Goal: Transaction & Acquisition: Purchase product/service

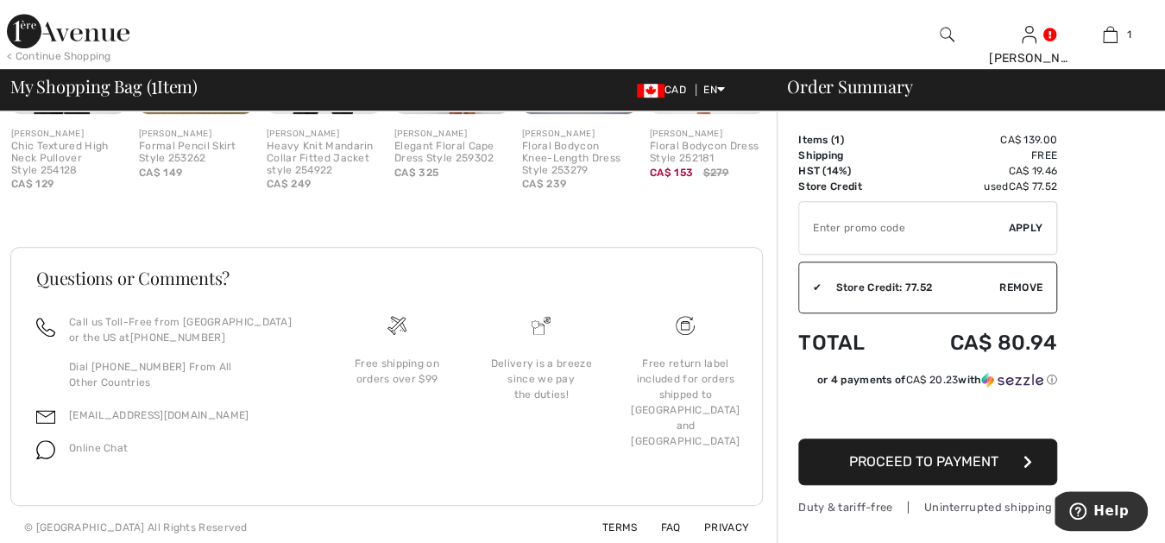
scroll to position [607, 0]
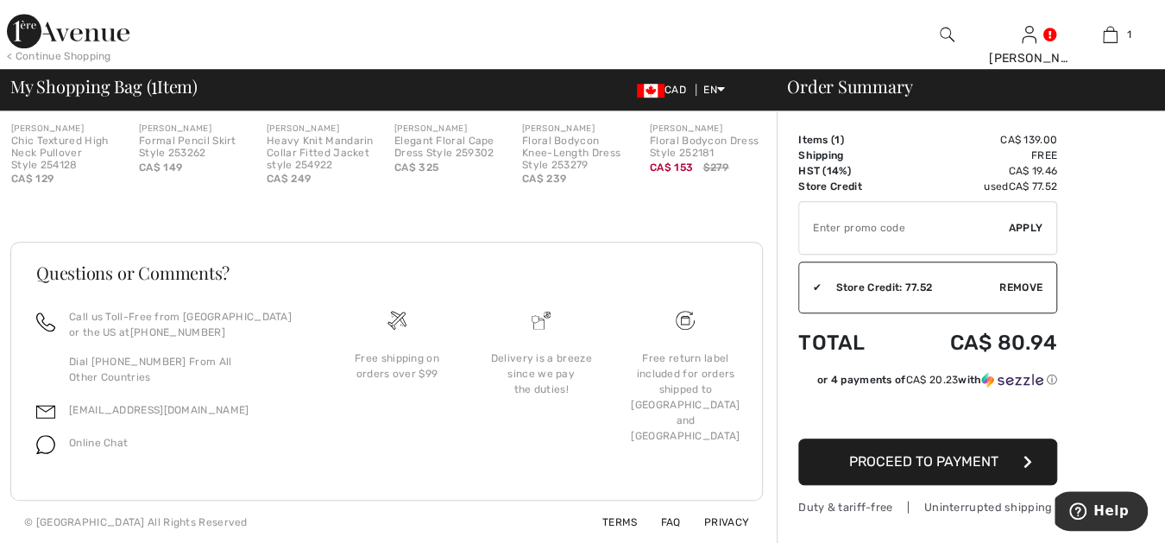
click at [70, 54] on div "< Continue Shopping" at bounding box center [59, 56] width 104 height 16
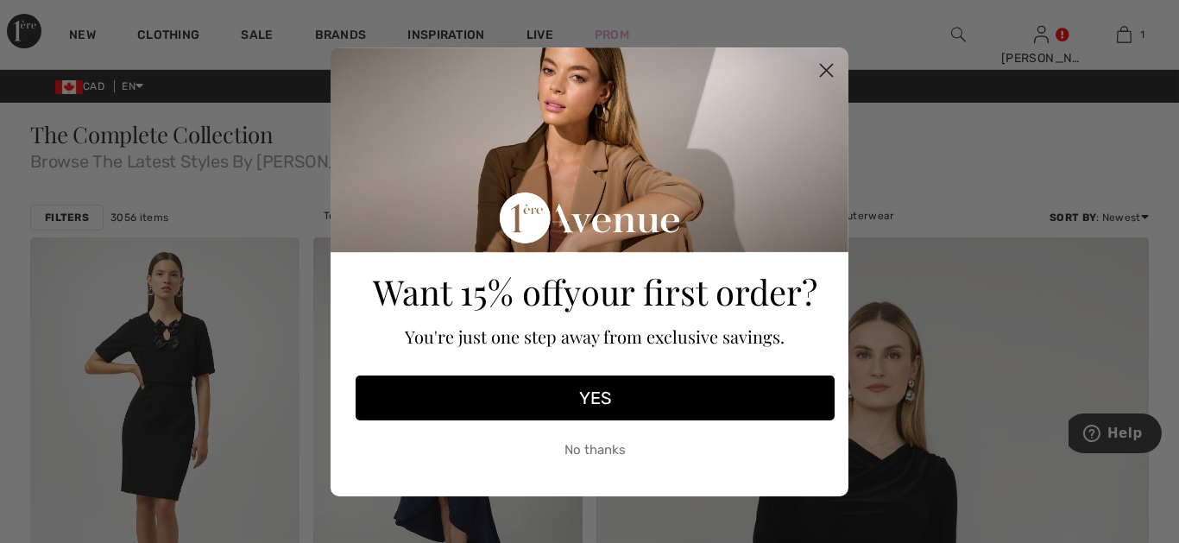
click at [825, 64] on circle "Close dialog" at bounding box center [826, 69] width 28 height 28
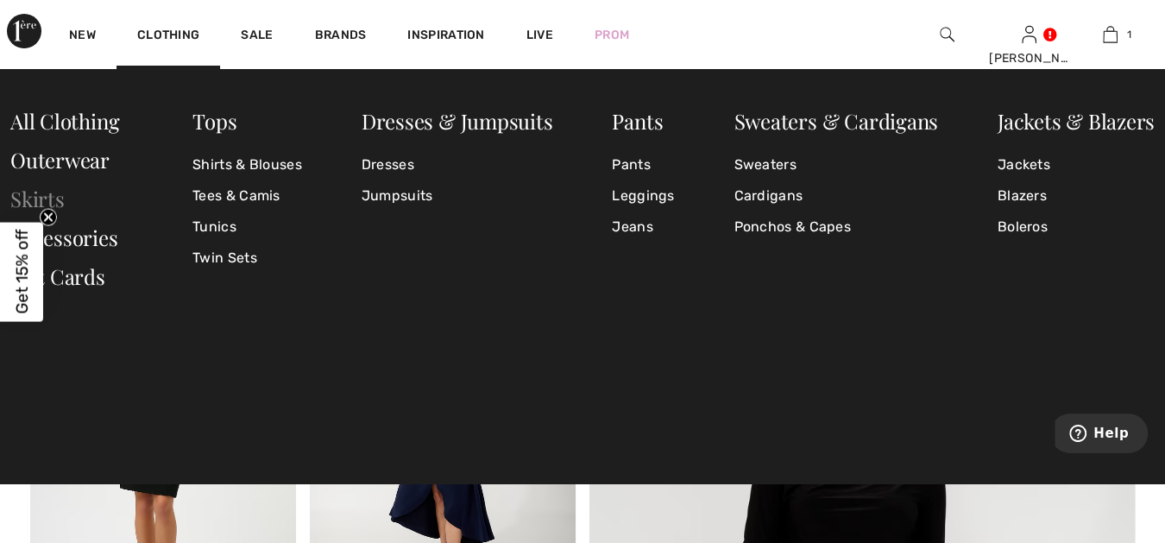
click at [15, 194] on link "Skirts" at bounding box center [37, 199] width 54 height 28
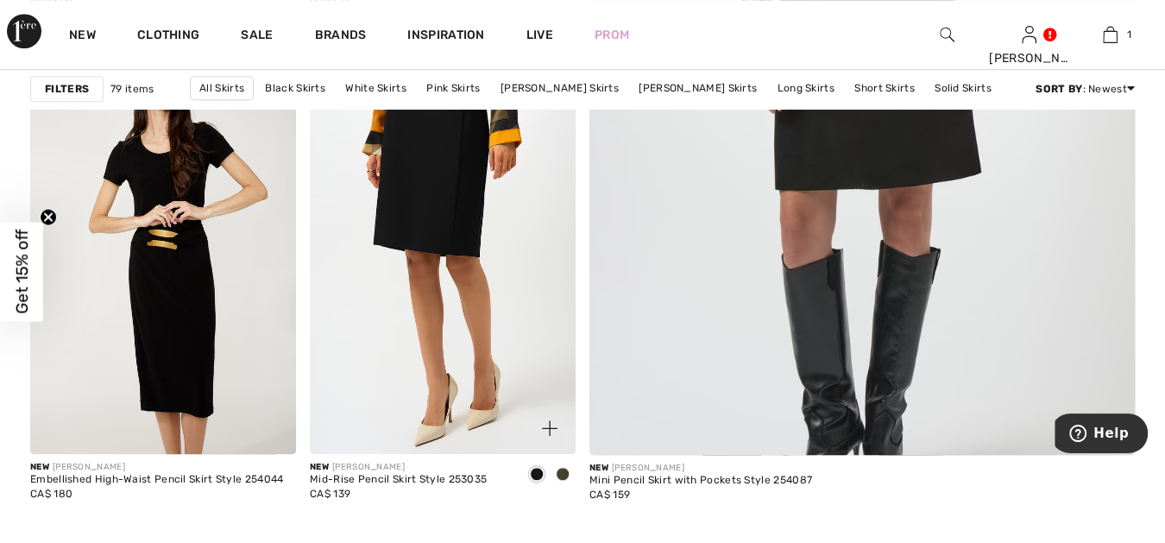
scroll to position [735, 0]
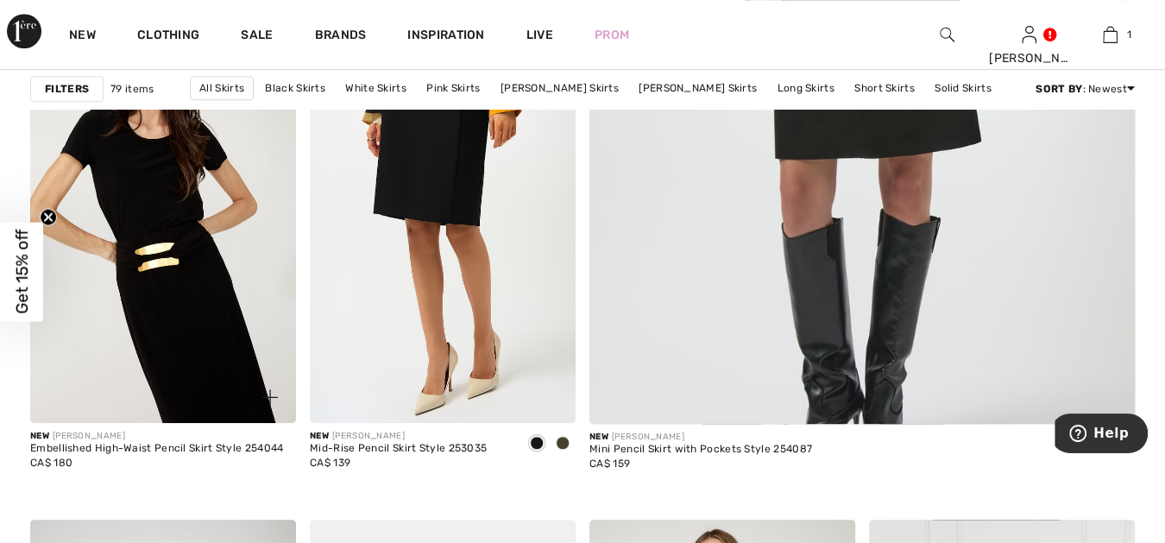
click at [195, 344] on img at bounding box center [163, 223] width 266 height 399
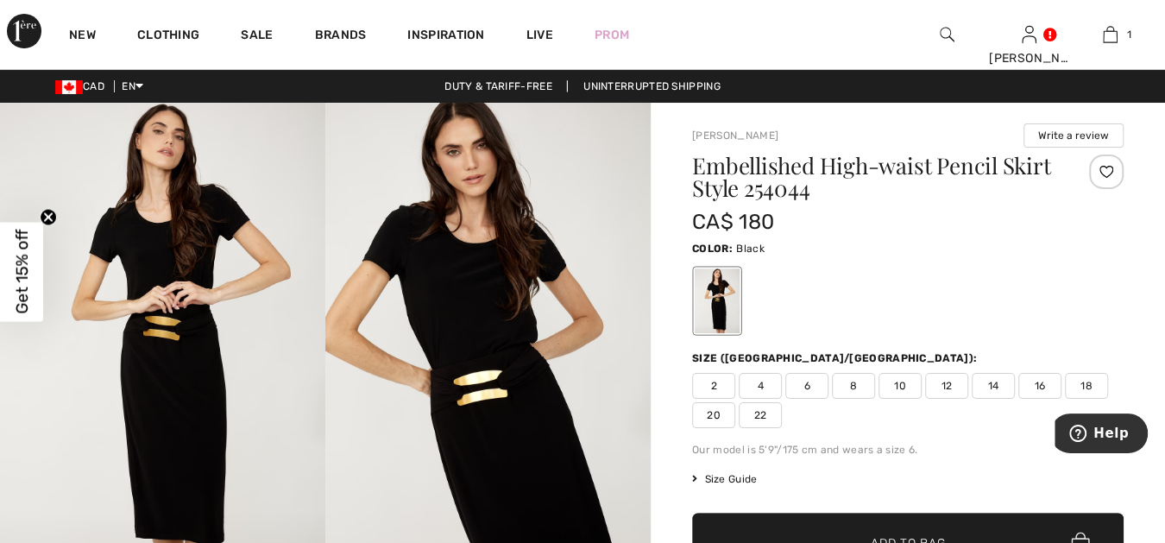
click at [1041, 380] on span "16" at bounding box center [1040, 386] width 43 height 26
